Goal: Complete application form

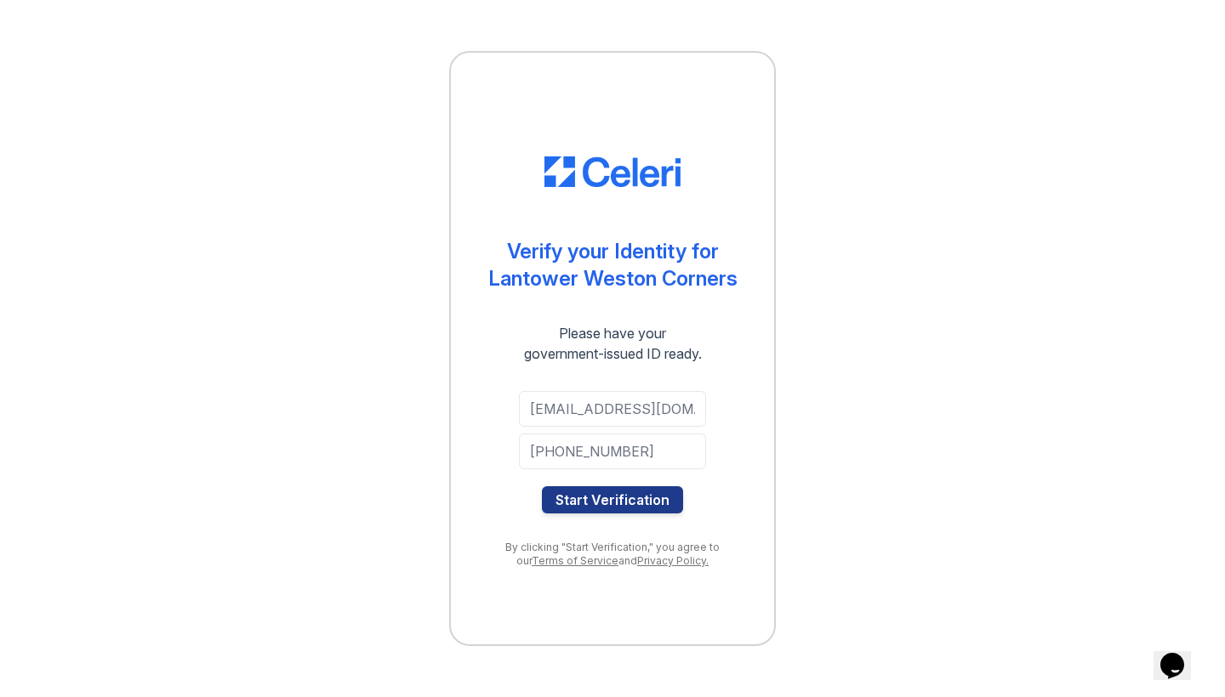
click at [655, 413] on input "[EMAIL_ADDRESS][DOMAIN_NAME]" at bounding box center [612, 409] width 187 height 36
click at [624, 501] on button "Start Verification" at bounding box center [612, 500] width 141 height 27
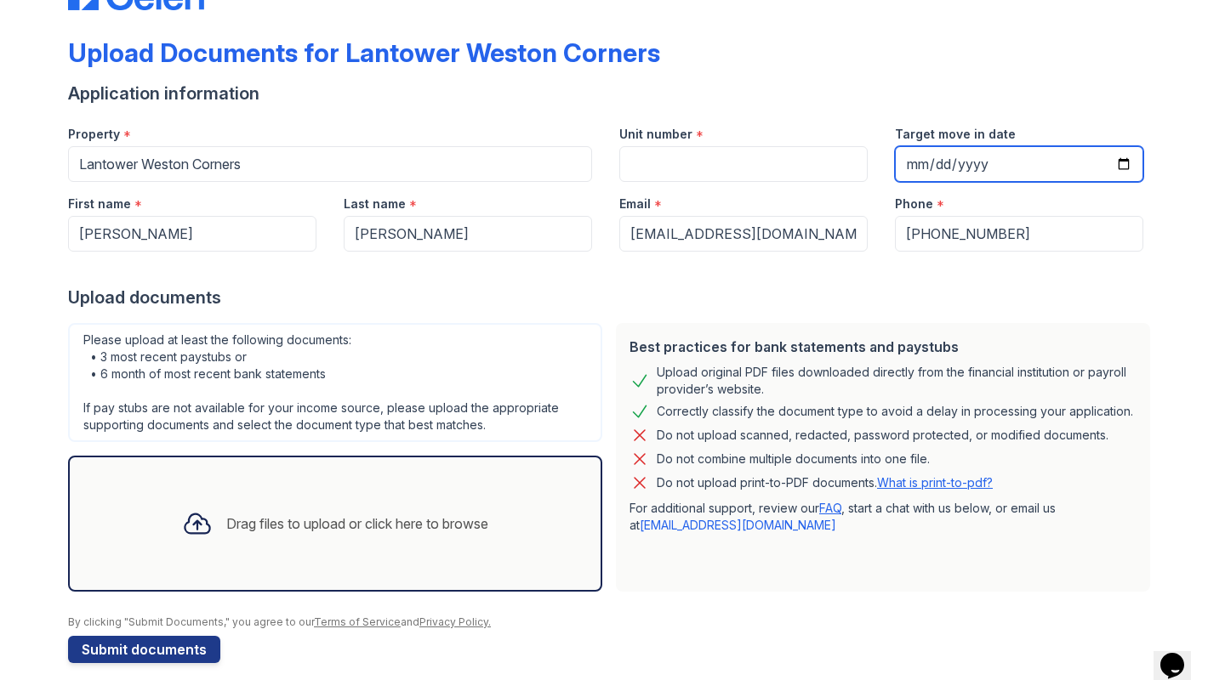
click at [905, 168] on input "Target move in date" at bounding box center [1019, 164] width 248 height 36
type input "[DATE]"
click at [1005, 321] on div "Best practices for bank statements and paystubs Upload original PDF files downl…" at bounding box center [883, 457] width 548 height 282
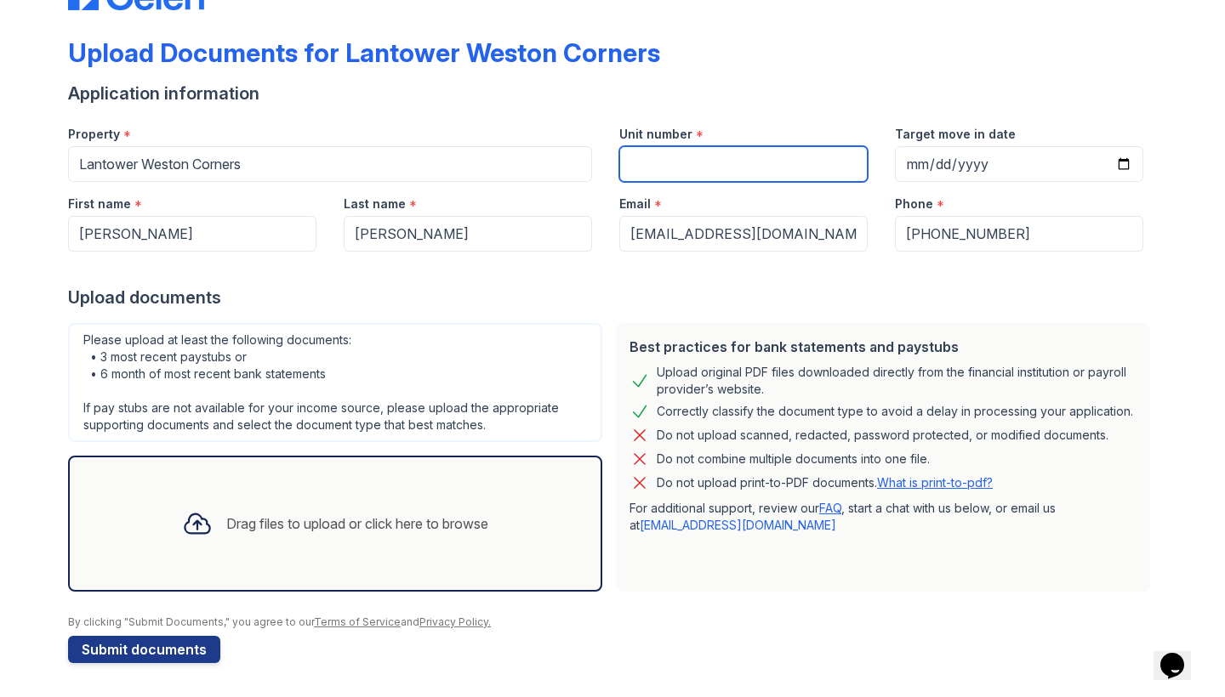
click at [636, 179] on input "Unit number" at bounding box center [743, 164] width 248 height 36
click at [631, 163] on input "8318" at bounding box center [743, 164] width 248 height 36
type input "6318"
click at [278, 542] on div "Drag files to upload or click here to browse" at bounding box center [334, 524] width 333 height 58
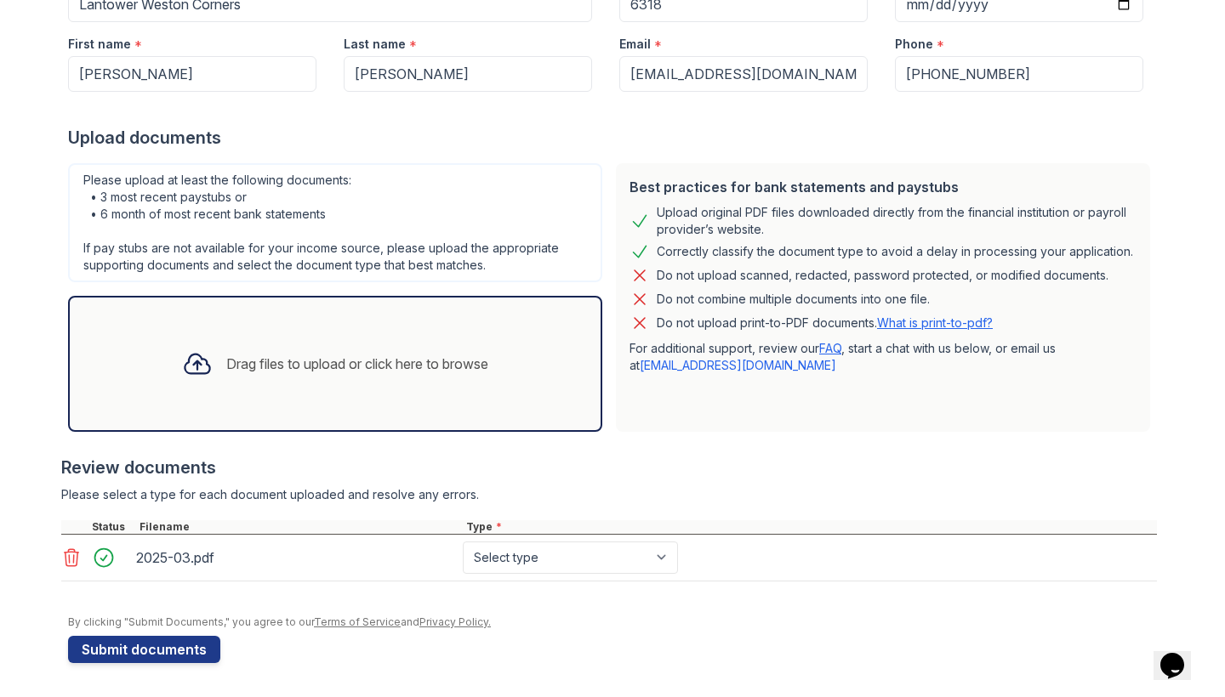
scroll to position [221, 0]
click at [296, 373] on div "Drag files to upload or click here to browse" at bounding box center [357, 364] width 262 height 20
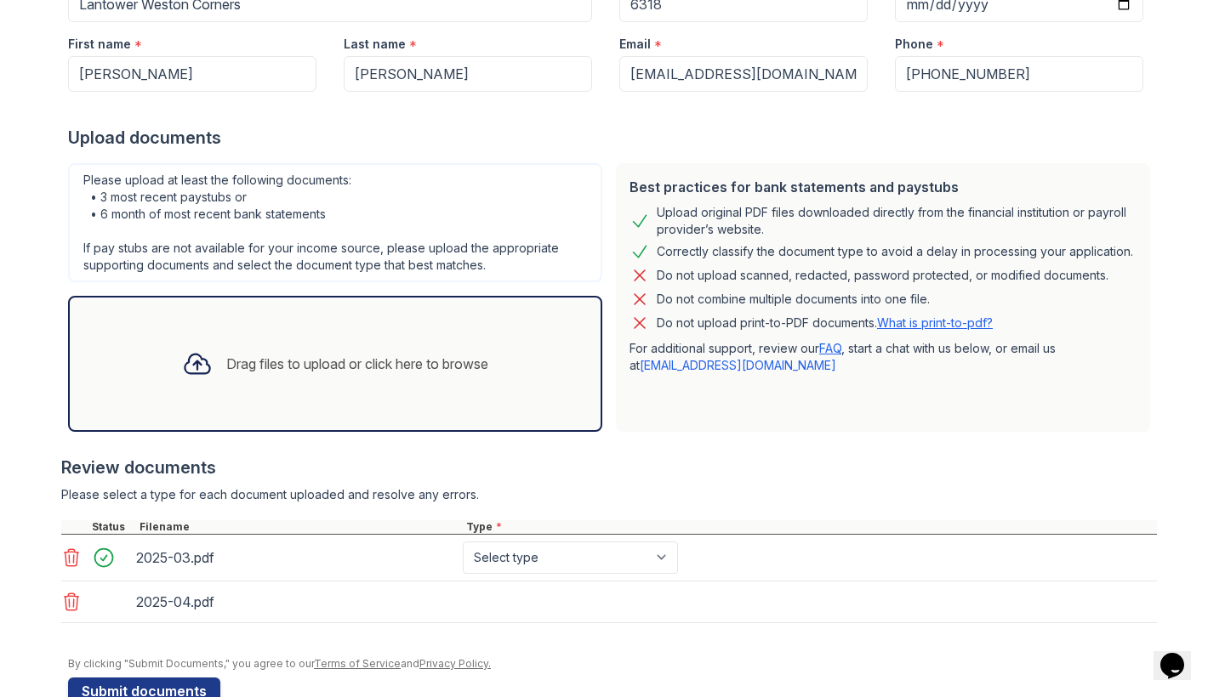
click at [349, 350] on div "Drag files to upload or click here to browse" at bounding box center [334, 364] width 333 height 58
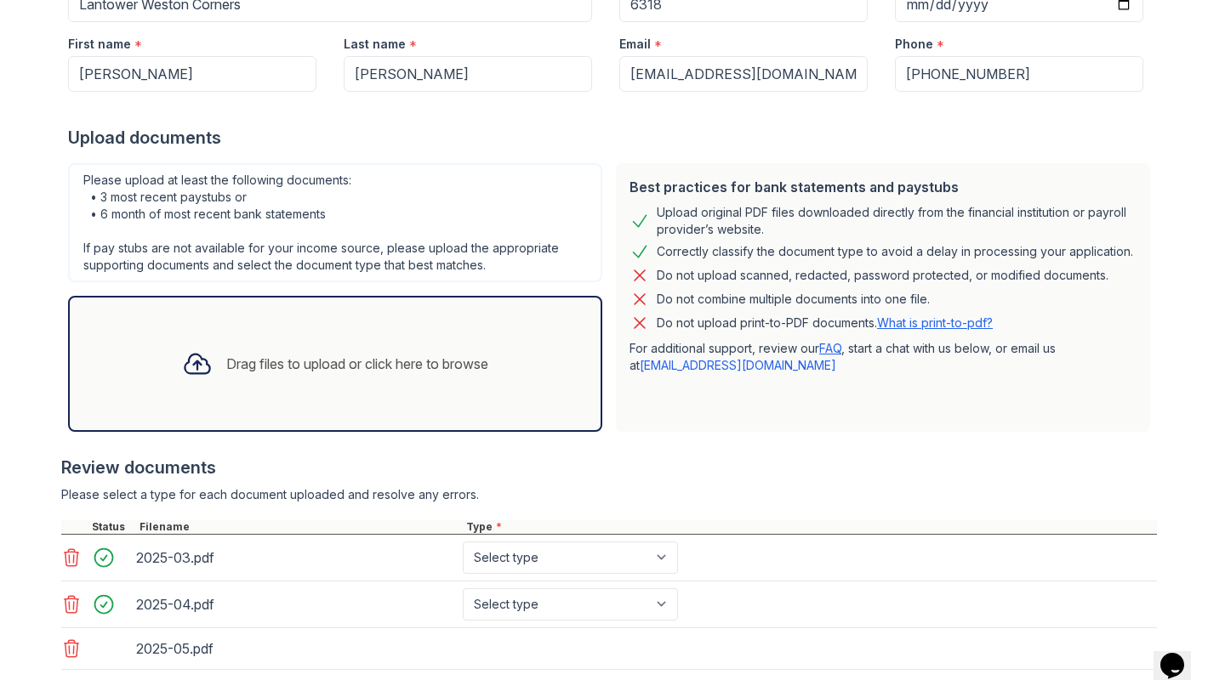
click at [346, 357] on div "Drag files to upload or click here to browse" at bounding box center [357, 364] width 262 height 20
click at [407, 384] on div "Drag files to upload or click here to browse" at bounding box center [334, 364] width 333 height 58
click at [418, 360] on div "Drag files to upload or click here to browse" at bounding box center [357, 364] width 262 height 20
click at [325, 358] on div "Drag files to upload or click here to browse" at bounding box center [357, 364] width 262 height 20
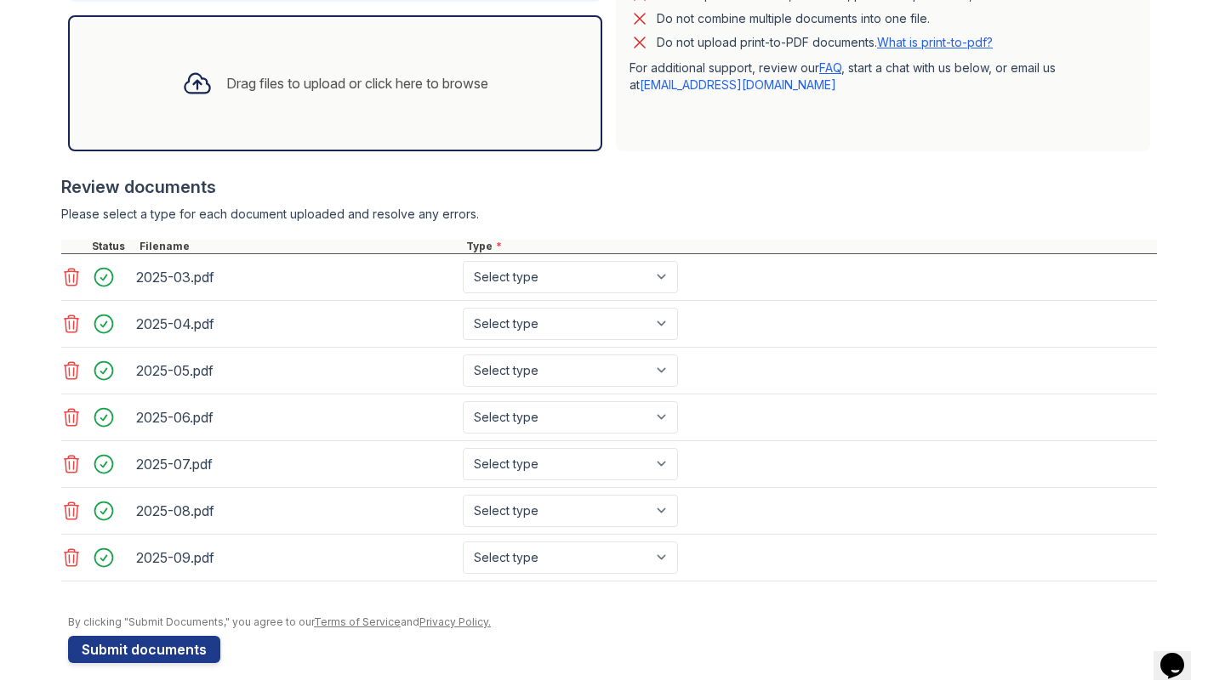
scroll to position [0, 0]
select select "bank_statement"
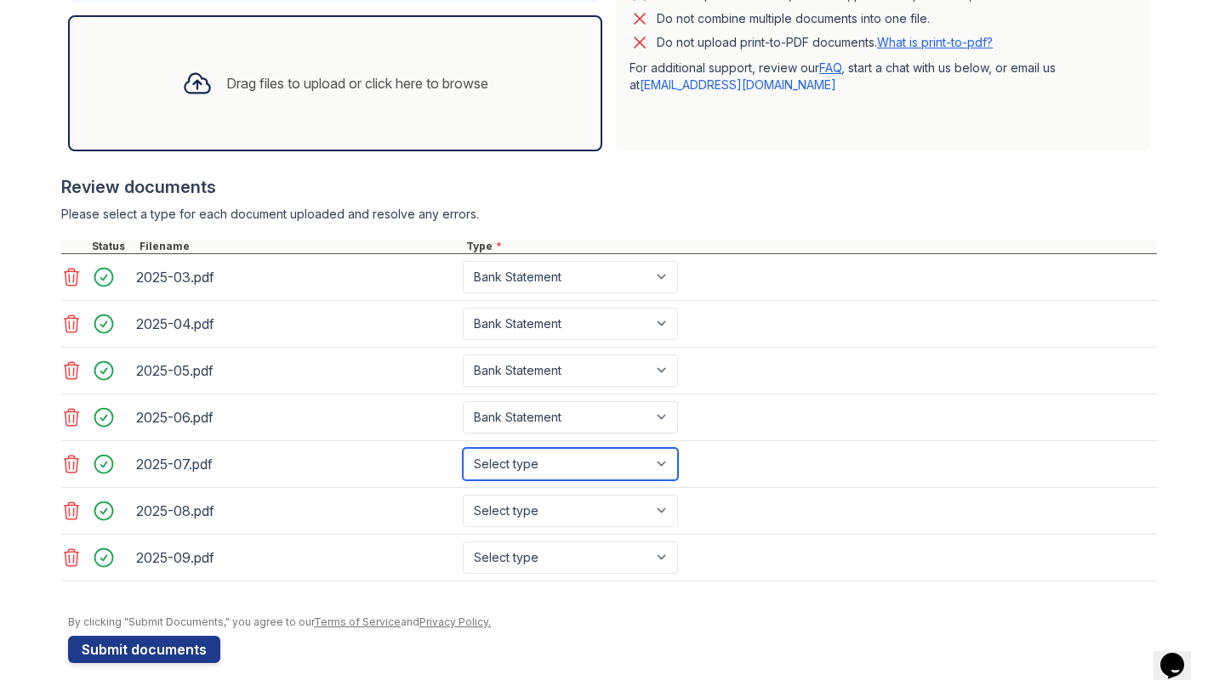
select select "bank_statement"
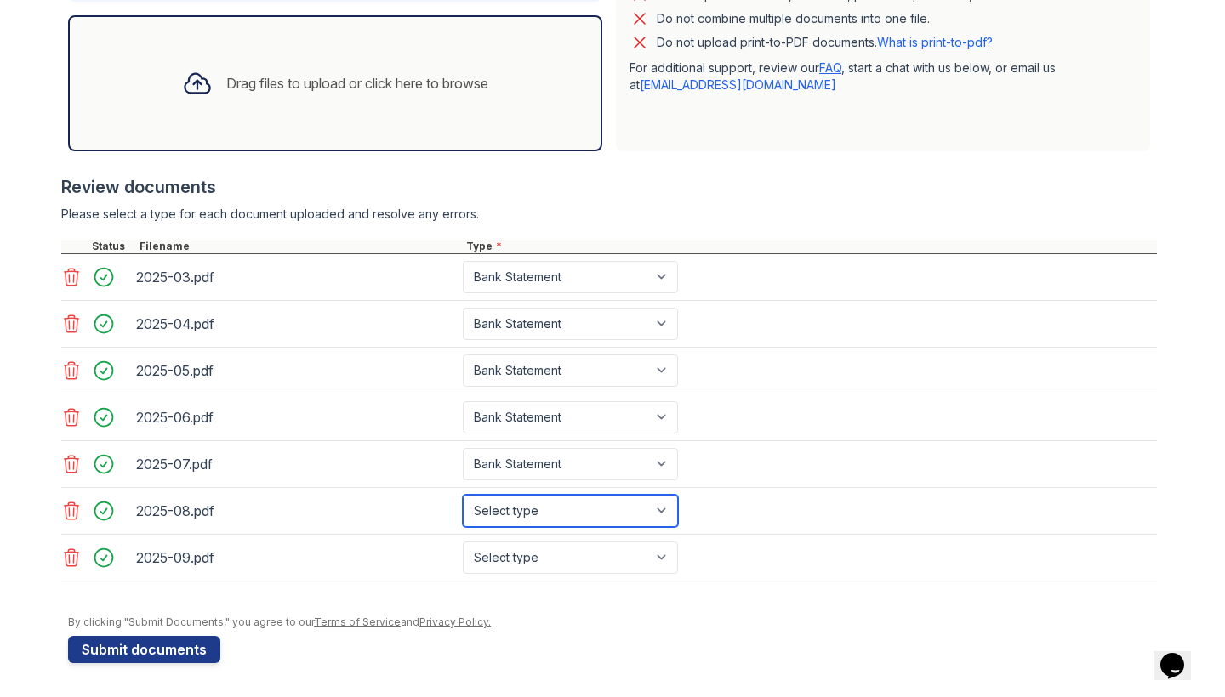
select select "bank_statement"
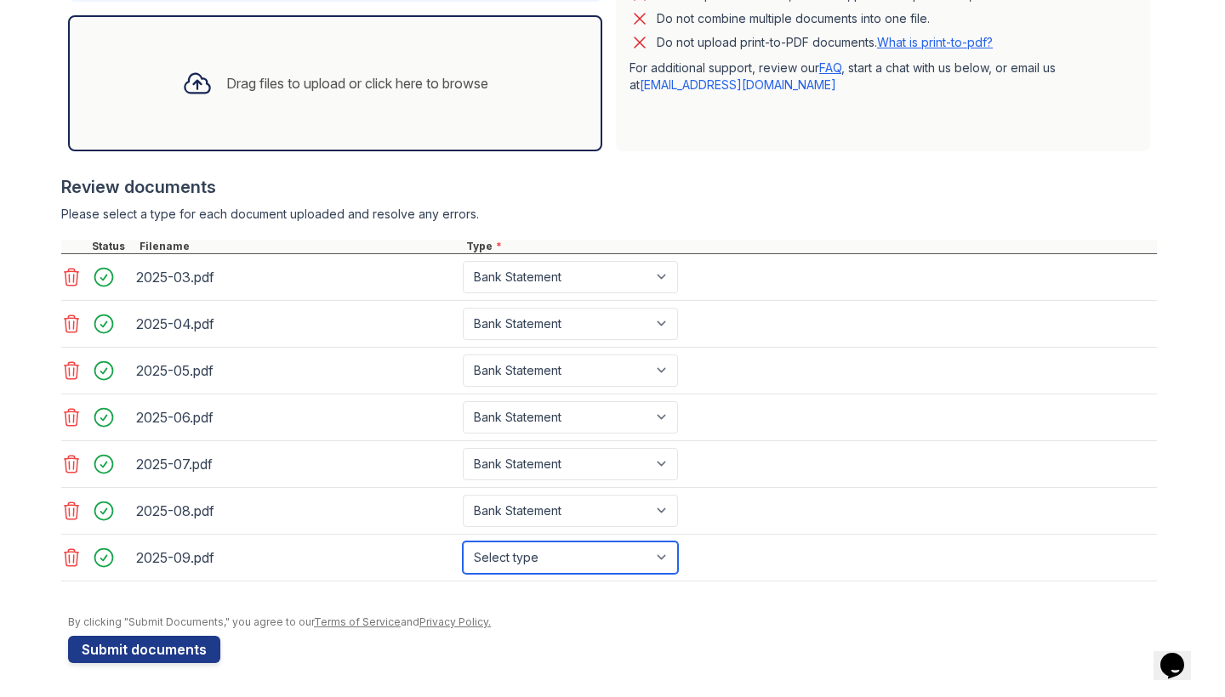
select select "bank_statement"
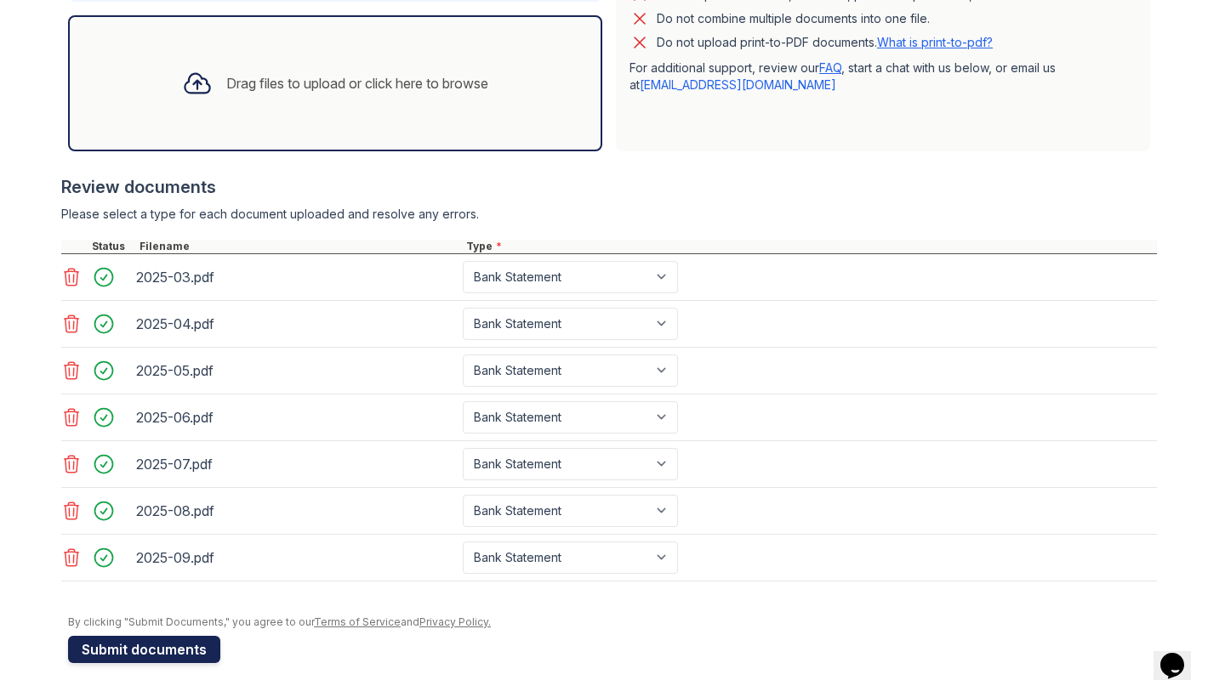
click at [179, 658] on button "Submit documents" at bounding box center [144, 649] width 152 height 27
